Goal: Check status: Check status

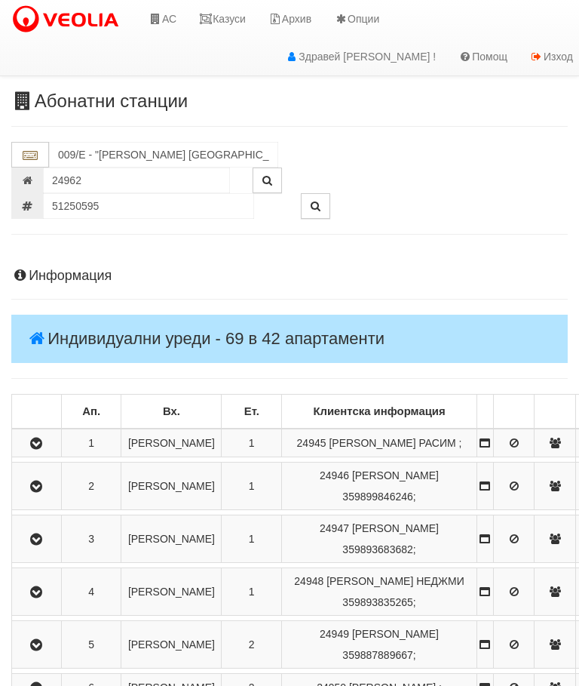
scroll to position [1141, 0]
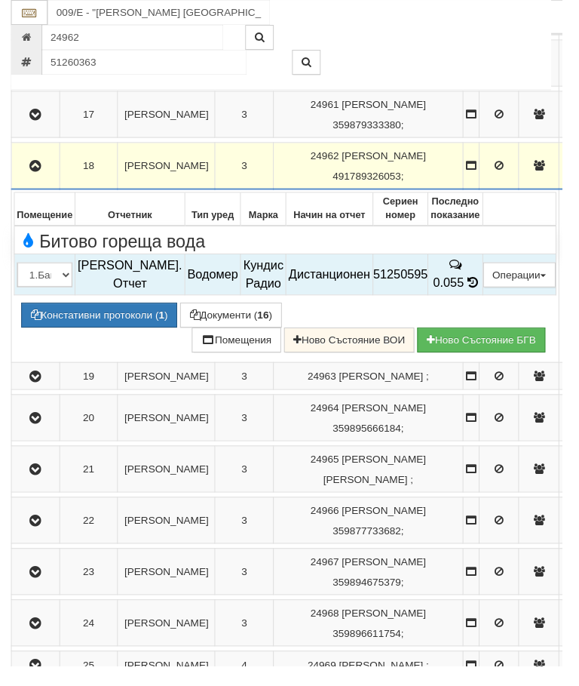
type input "51260363"
click at [320, 65] on icon "button" at bounding box center [316, 64] width 10 height 11
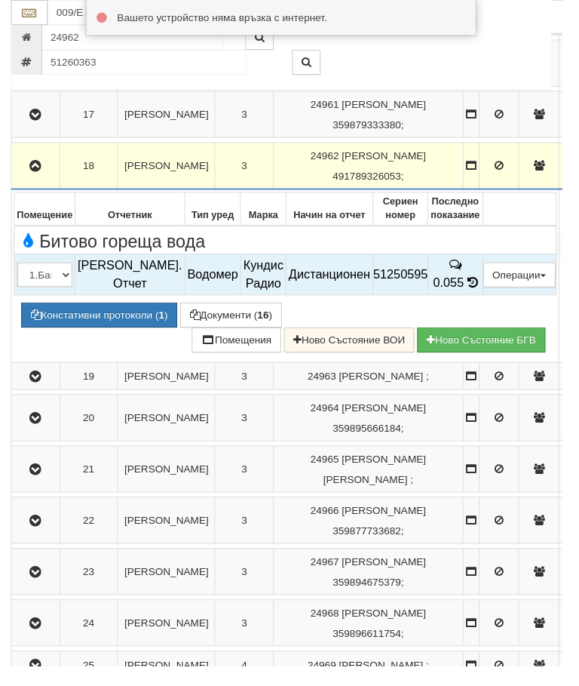
click at [316, 63] on icon "button" at bounding box center [316, 64] width 10 height 11
type input "056/3 - "ТЕХЕМ СЪРВИСИС" ЕООД"
type input "8803"
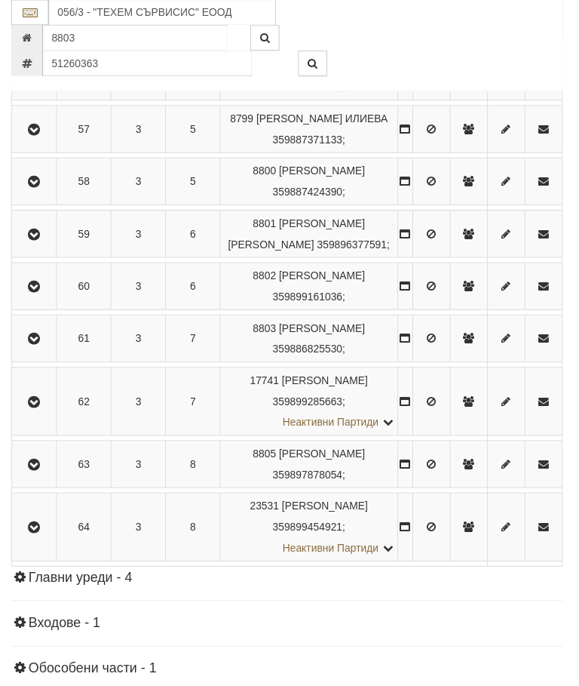
scroll to position [1030, 0]
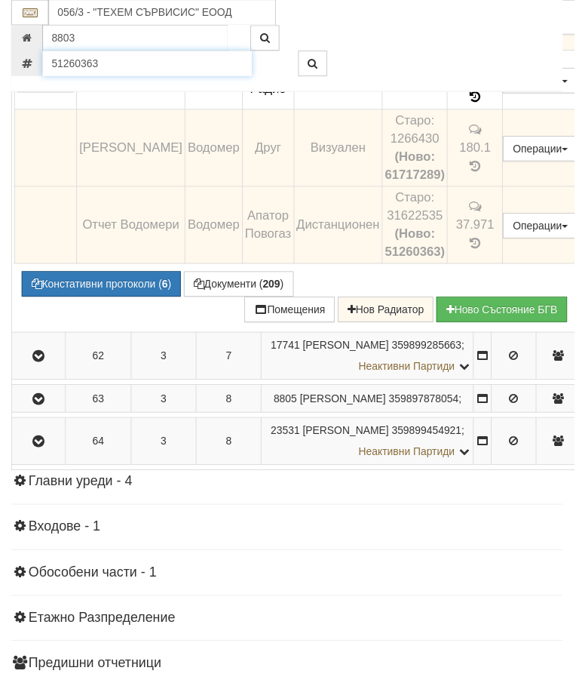
click at [110, 69] on input "51260363" at bounding box center [148, 64] width 211 height 26
type input "51754971"
click at [313, 63] on icon "button" at bounding box center [316, 64] width 10 height 11
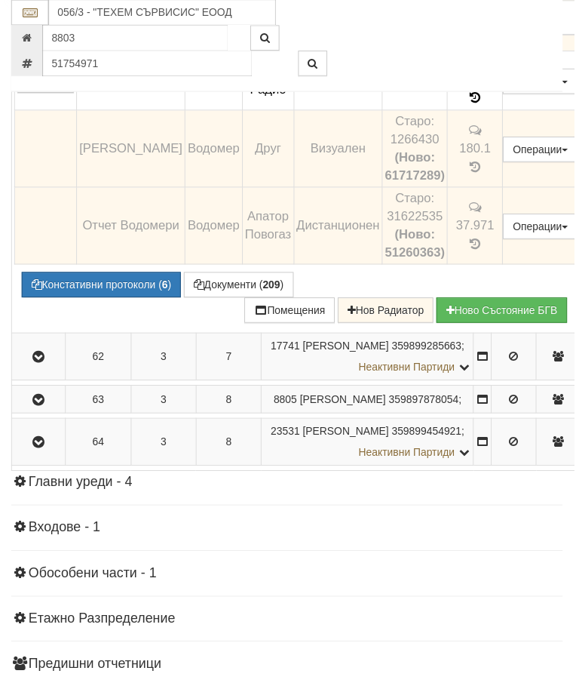
type input "187 Общ3/1 - "[PERSON_NAME] [GEOGRAPHIC_DATA] " ЕАД"
type input "17776"
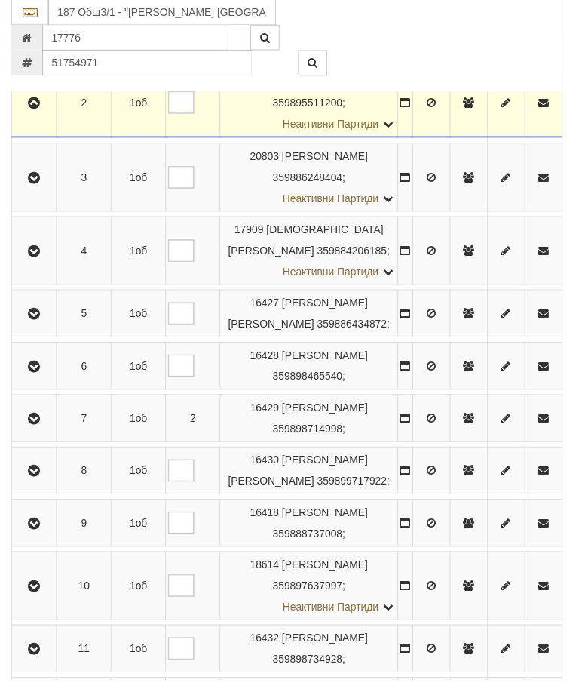
scroll to position [467, 0]
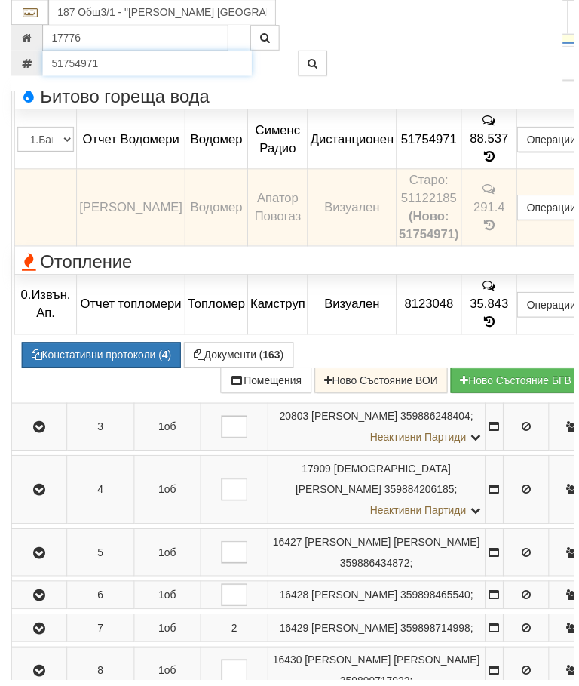
click at [115, 60] on input "51754971" at bounding box center [148, 64] width 211 height 26
type input "51281942"
click at [315, 69] on icon "button" at bounding box center [316, 64] width 10 height 11
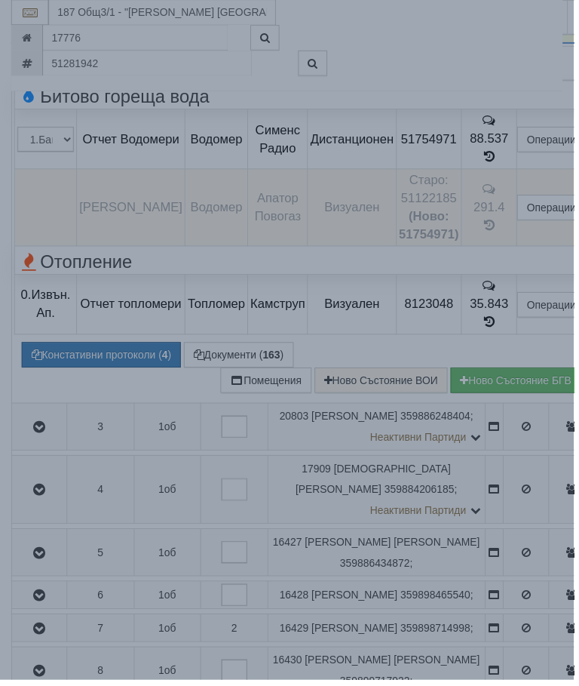
type input "055/1 - "[PERSON_NAME] [GEOGRAPHIC_DATA] " ЕАД"
type input "8488"
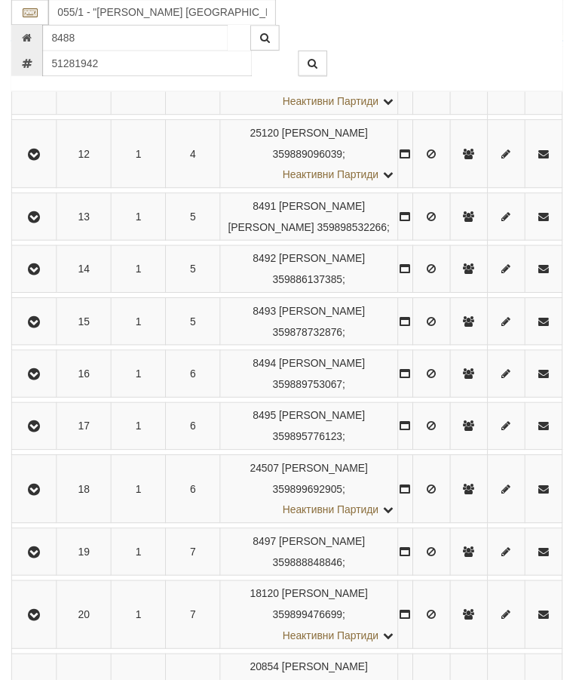
scroll to position [963, 0]
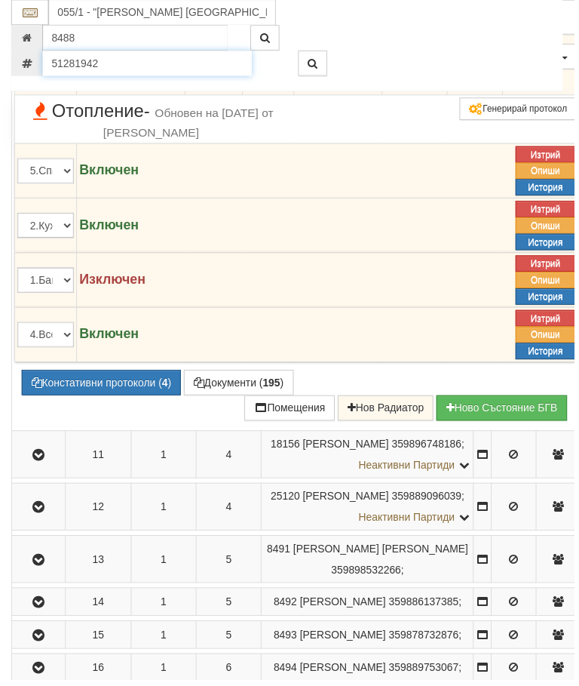
click at [113, 64] on input "51281942" at bounding box center [148, 64] width 211 height 26
type input "51412821"
click at [325, 66] on button "button" at bounding box center [315, 64] width 29 height 26
type input "055/2 - "ТЕХЕМ СЪРВИСИС" ЕООД"
type input "8518"
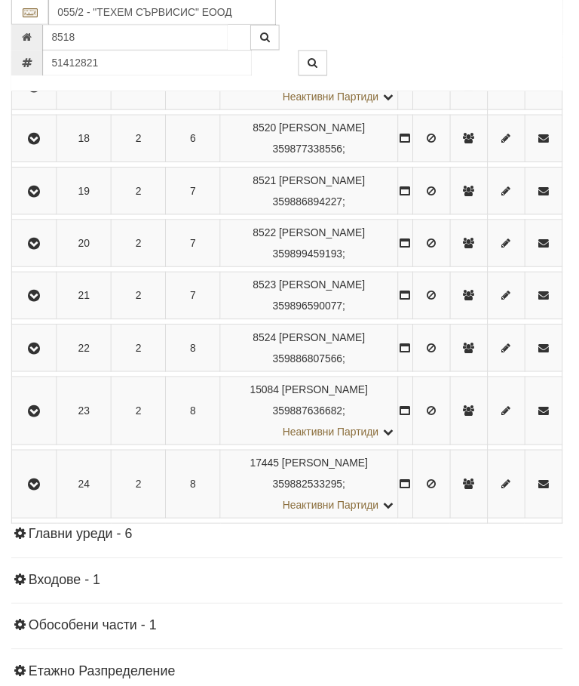
scroll to position [1259, 0]
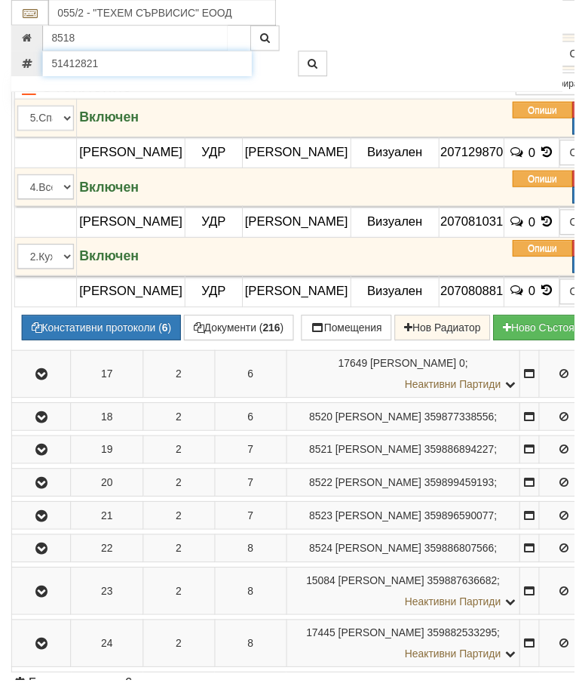
click at [112, 69] on input "51412821" at bounding box center [148, 64] width 211 height 26
type input "51412856"
click at [318, 57] on button "button" at bounding box center [315, 64] width 29 height 26
type input "8508"
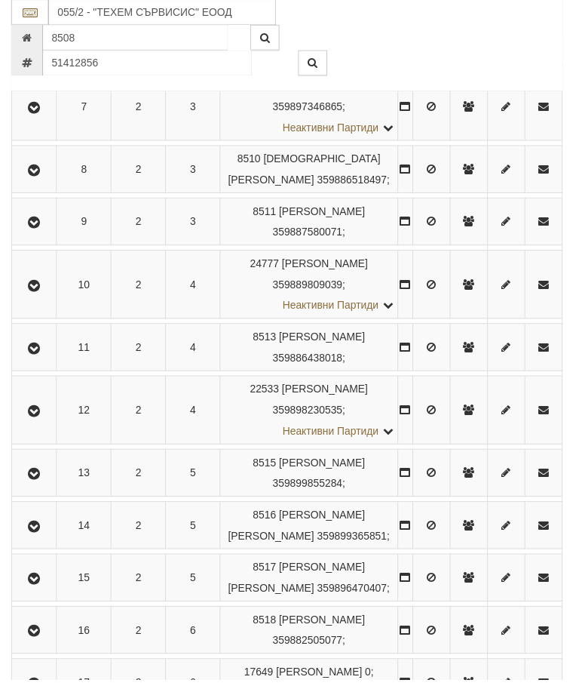
scroll to position [667, 0]
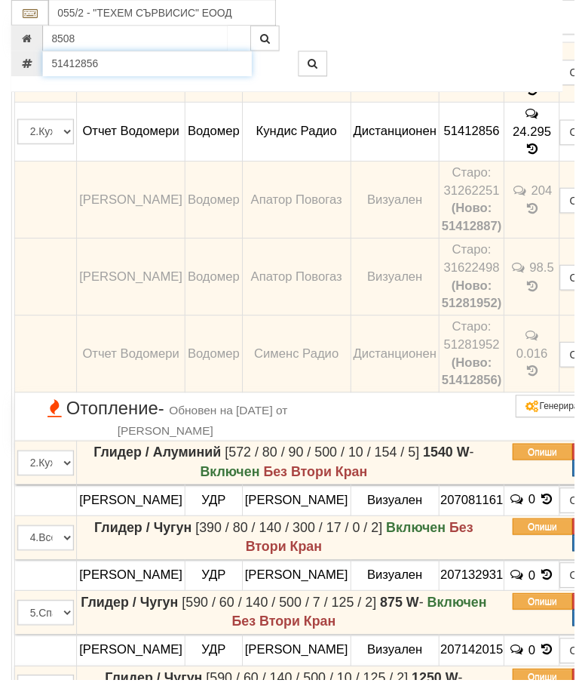
click at [104, 67] on input "51412856" at bounding box center [148, 64] width 211 height 26
type input "52393651"
click at [312, 57] on button "button" at bounding box center [315, 64] width 29 height 26
type input "055/1 - "[PERSON_NAME] [GEOGRAPHIC_DATA] " ЕАД"
type input "8485"
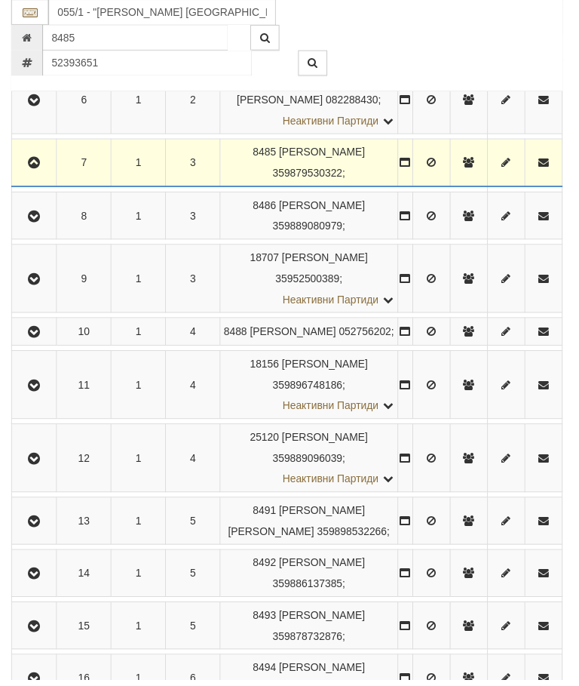
scroll to position [783, 0]
